Goal: Task Accomplishment & Management: Use online tool/utility

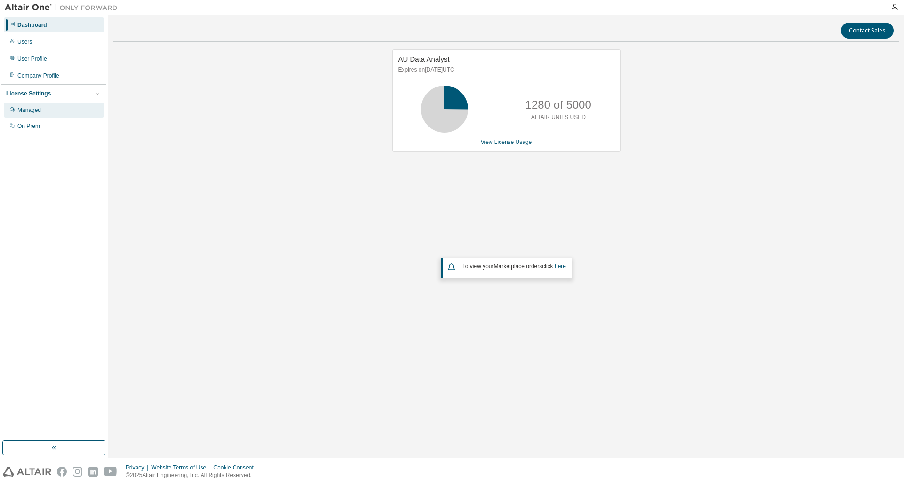
click at [47, 106] on div "Managed" at bounding box center [54, 110] width 100 height 15
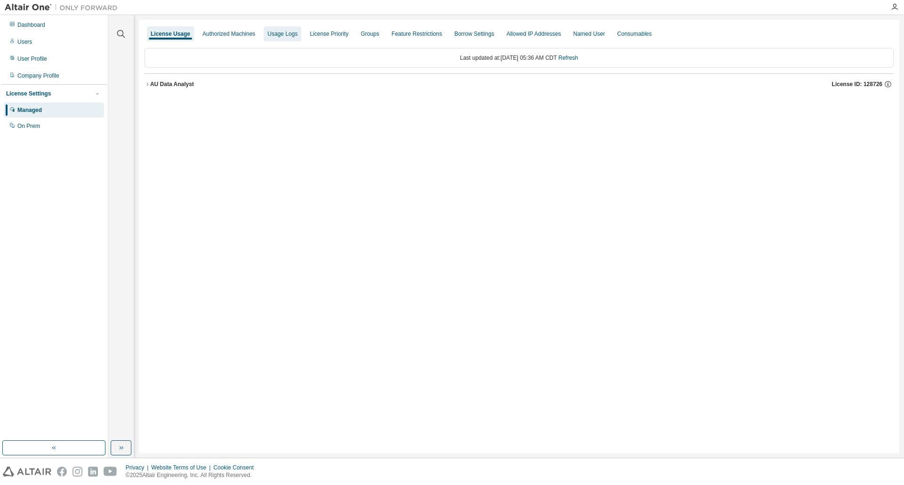
click at [290, 33] on div "Usage Logs" at bounding box center [282, 34] width 30 height 8
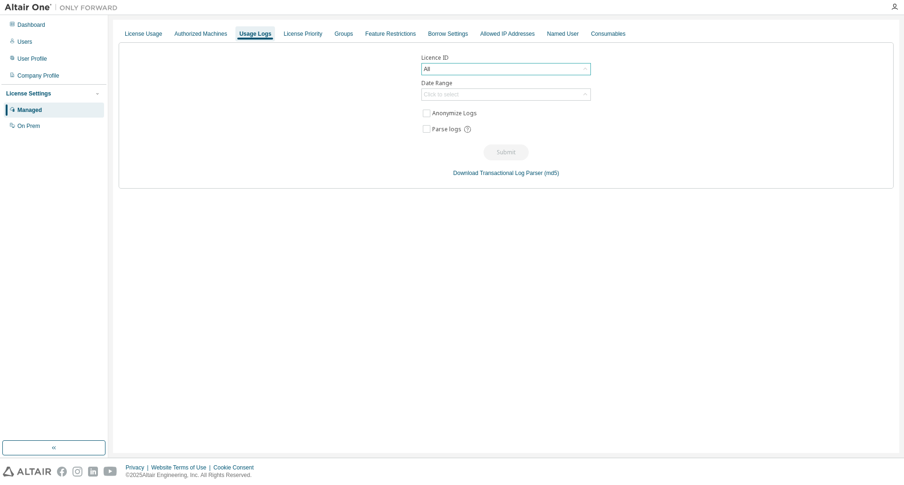
click at [474, 67] on div "All" at bounding box center [506, 69] width 169 height 11
click at [495, 123] on li "128726 - AU Data Analyst" at bounding box center [505, 120] width 167 height 12
click at [472, 96] on div "Click to select" at bounding box center [506, 94] width 169 height 11
click at [470, 145] on li "Custom Date Range" at bounding box center [505, 145] width 167 height 12
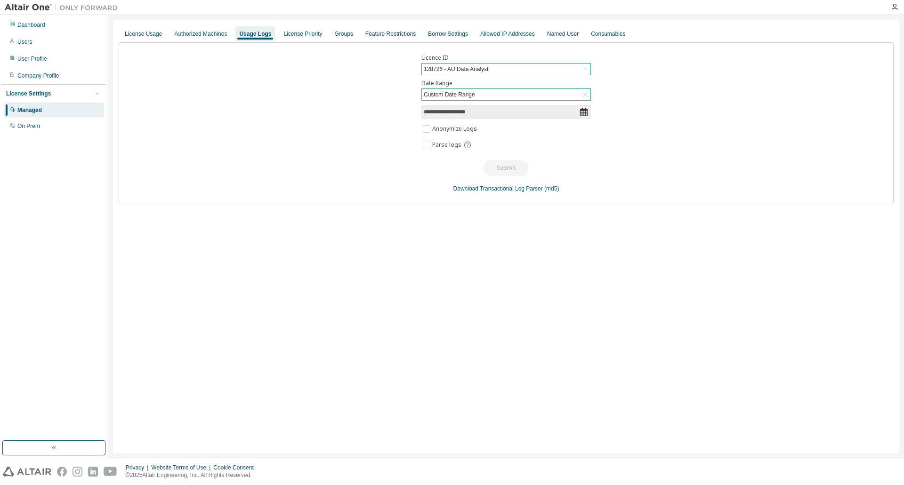
click at [585, 113] on icon at bounding box center [584, 112] width 8 height 8
click at [429, 113] on input "**********" at bounding box center [501, 111] width 155 height 9
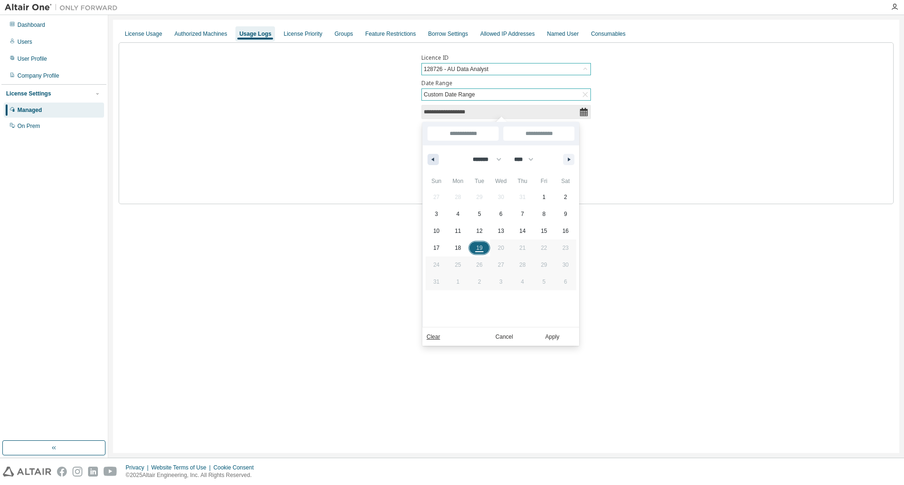
click at [429, 159] on icon "button" at bounding box center [431, 160] width 5 height 4
select select "*"
click at [477, 196] on span "1" at bounding box center [480, 197] width 22 height 12
type input "*"
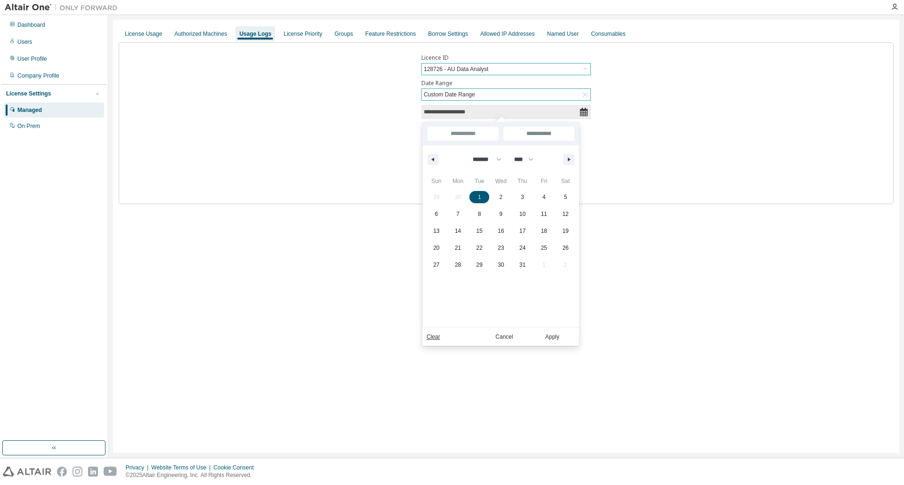
type input "**********"
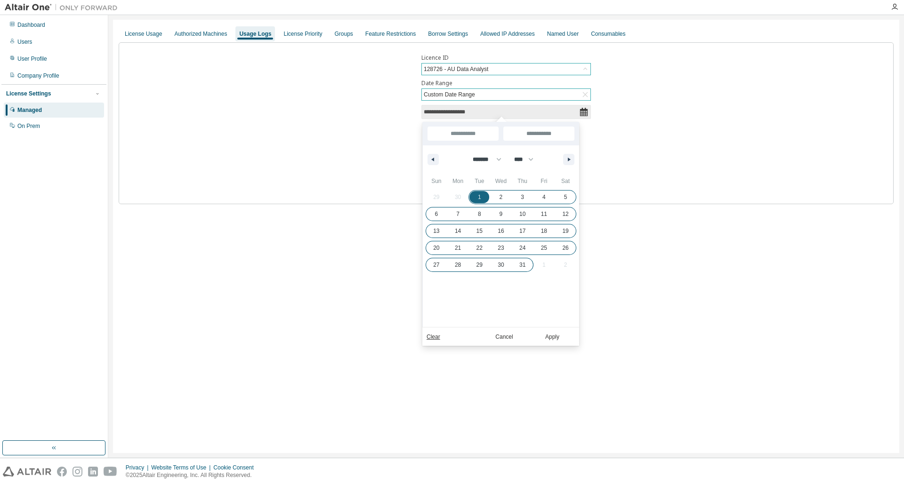
click at [523, 268] on span "31" at bounding box center [522, 265] width 6 height 17
type input "**********"
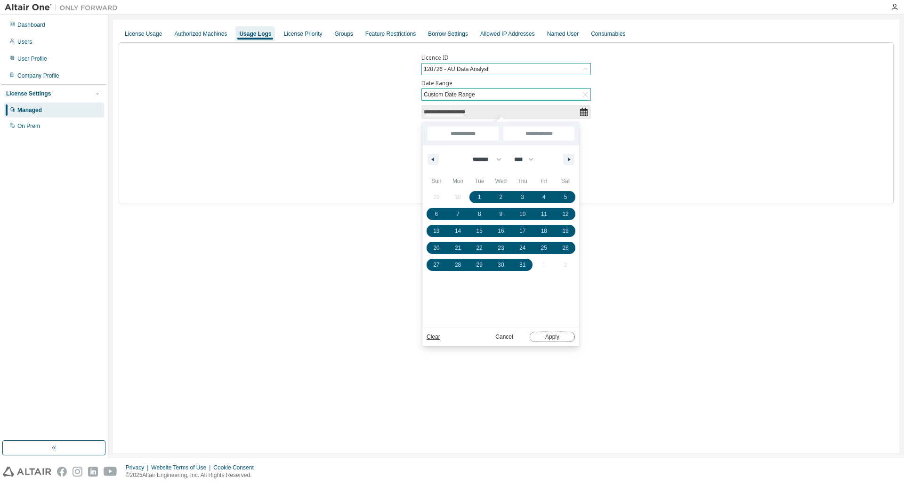
click at [558, 337] on button "Apply" at bounding box center [552, 337] width 45 height 10
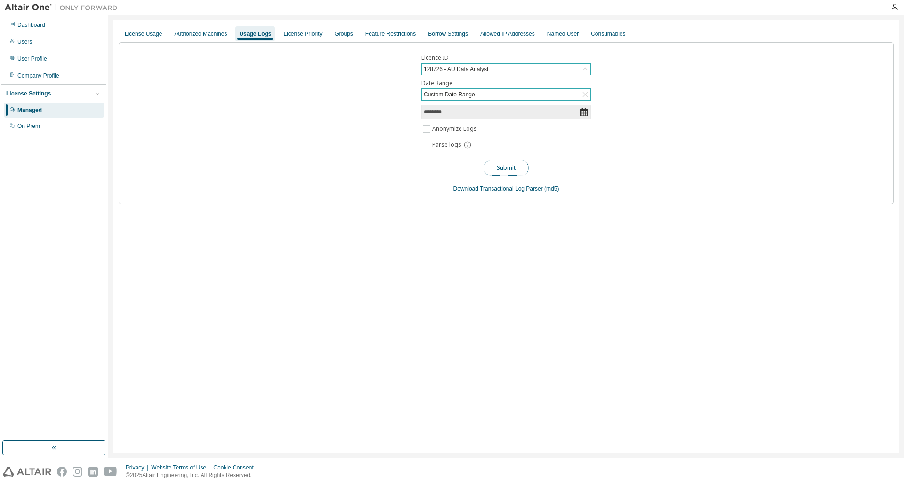
click at [496, 167] on button "Submit" at bounding box center [506, 168] width 45 height 16
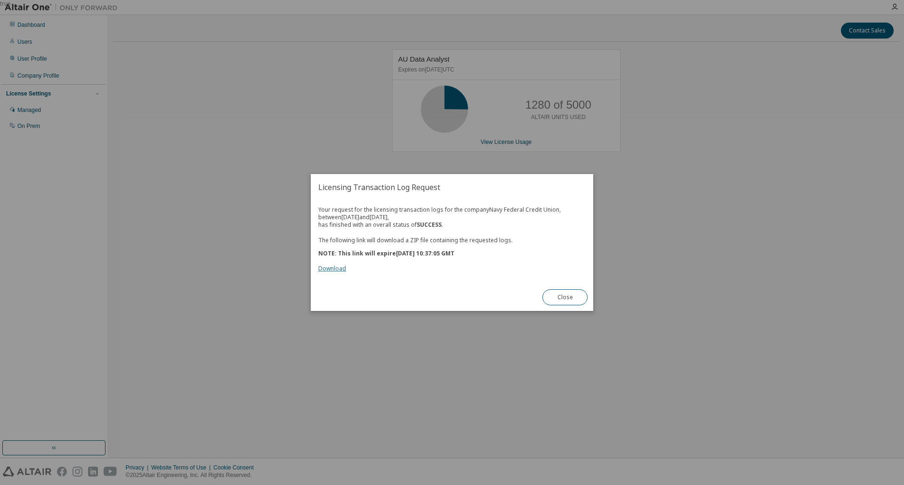
click at [333, 268] on link "Download" at bounding box center [332, 269] width 28 height 8
